Goal: Task Accomplishment & Management: Manage account settings

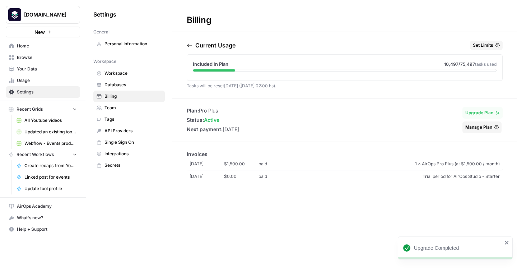
click at [457, 173] on span "Trial period for AirOps Studio - Starter" at bounding box center [396, 176] width 207 height 6
click at [476, 126] on span "Manage Plan" at bounding box center [478, 127] width 27 height 6
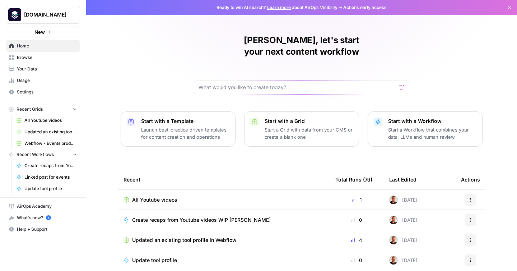
click at [19, 69] on span "Your Data" at bounding box center [47, 69] width 60 height 6
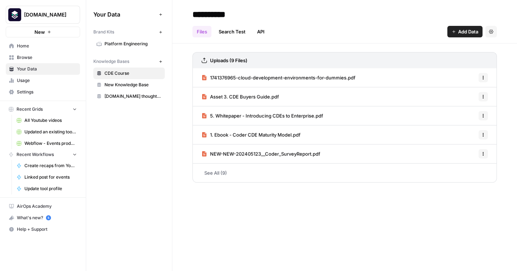
click at [230, 31] on link "Search Test" at bounding box center [232, 31] width 36 height 11
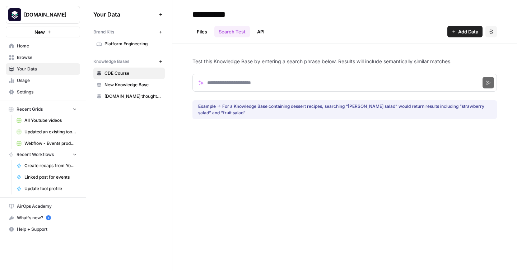
click at [112, 14] on span "Your Data" at bounding box center [124, 14] width 63 height 9
click at [40, 84] on link "Usage" at bounding box center [43, 80] width 74 height 11
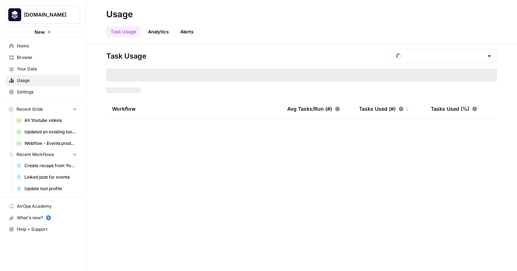
type input "August Included Tasks"
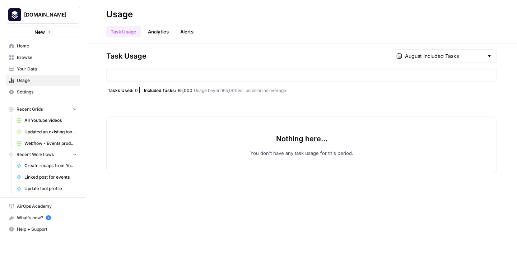
click at [26, 71] on span "Your Data" at bounding box center [47, 69] width 60 height 6
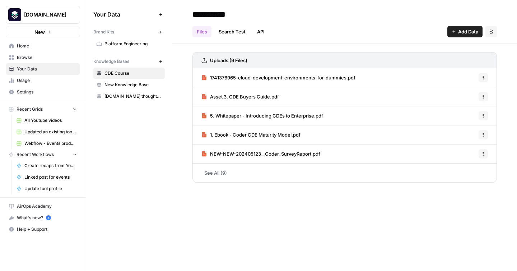
click at [164, 59] on button "New" at bounding box center [160, 61] width 9 height 9
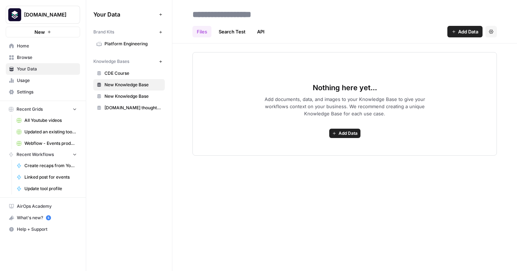
click at [351, 134] on span "Add Data" at bounding box center [348, 133] width 19 height 6
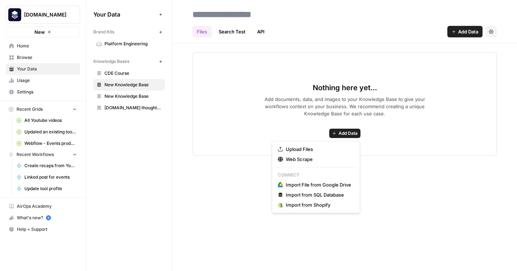
click at [206, 205] on div "Files Search Test API Add Data Settings Nothing here yet... Add documents, data…" at bounding box center [344, 135] width 345 height 271
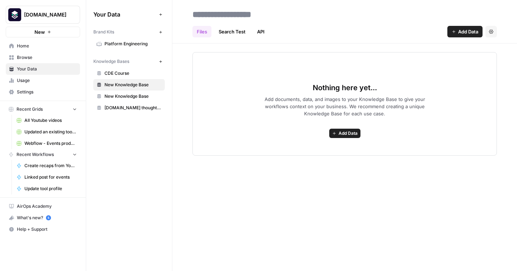
click at [352, 137] on button "Add Data" at bounding box center [344, 133] width 31 height 9
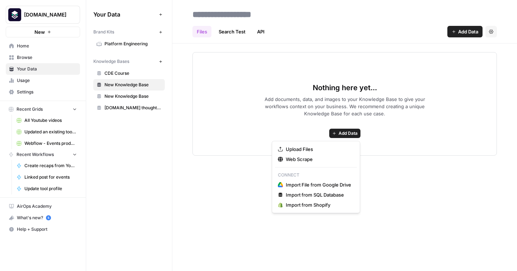
click at [234, 172] on div "Files Search Test API Add Data Settings Nothing here yet... Add documents, data…" at bounding box center [344, 135] width 345 height 271
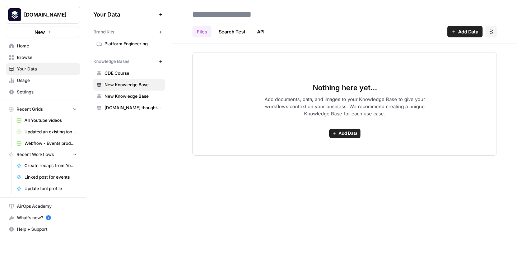
click at [28, 79] on span "Usage" at bounding box center [47, 80] width 60 height 6
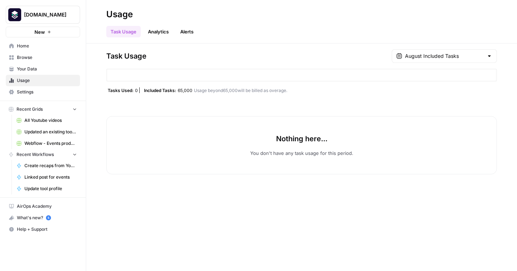
click at [28, 91] on span "Settings" at bounding box center [47, 92] width 60 height 6
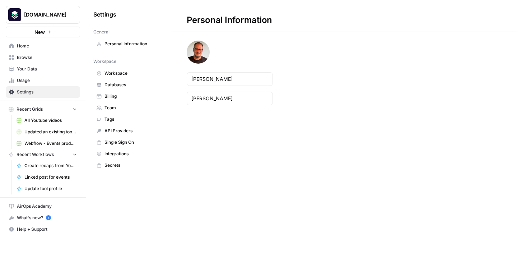
click at [109, 109] on span "Team" at bounding box center [132, 107] width 57 height 6
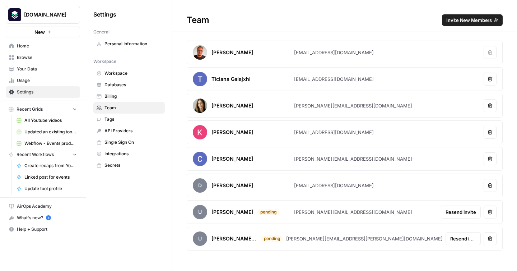
click at [445, 210] on button "Resend invite" at bounding box center [461, 211] width 40 height 13
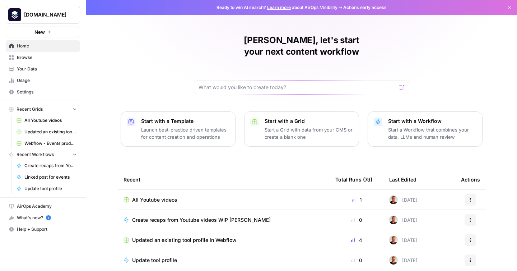
click at [25, 92] on span "Settings" at bounding box center [47, 92] width 60 height 6
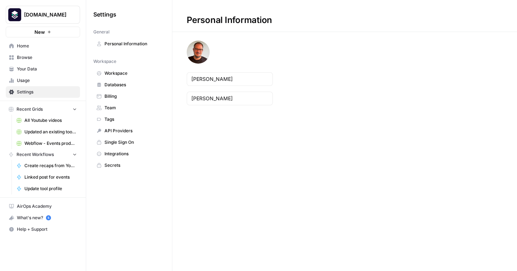
click at [107, 93] on span "Billing" at bounding box center [132, 96] width 57 height 6
